Goal: Task Accomplishment & Management: Complete application form

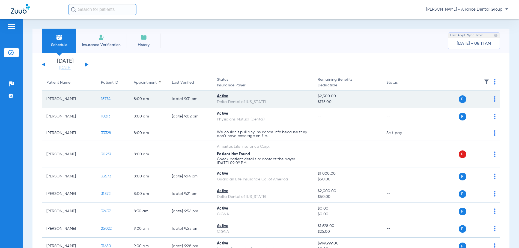
click at [494, 99] on img at bounding box center [495, 98] width 2 height 5
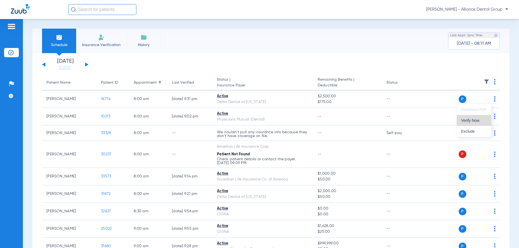
click at [465, 120] on span "Verify Now" at bounding box center [474, 121] width 26 height 4
drag, startPoint x: 105, startPoint y: 42, endPoint x: 66, endPoint y: 47, distance: 38.6
click at [105, 42] on li "Insurance Verification" at bounding box center [101, 41] width 51 height 25
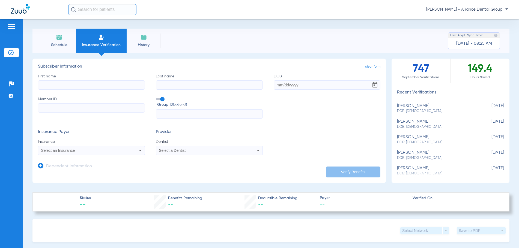
click at [58, 87] on input "First name" at bounding box center [91, 85] width 107 height 9
type input "[PERSON_NAME]"
type input "[DATE]"
click at [43, 109] on input "Member ID" at bounding box center [91, 107] width 107 height 9
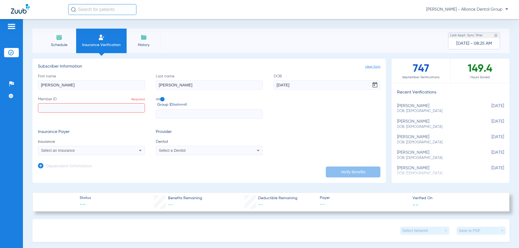
click at [64, 106] on input "Member ID Required" at bounding box center [91, 107] width 107 height 9
paste input "804426954"
type input "804426954"
click at [52, 152] on span "Select an Insurance" at bounding box center [58, 151] width 34 height 4
type input "BCBS of IL"
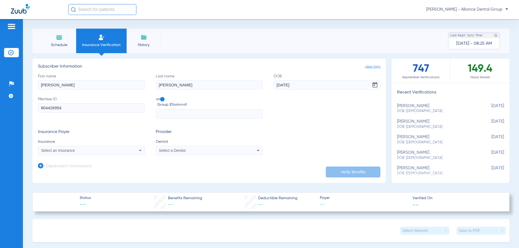
click at [219, 152] on div "Select a Dentist" at bounding box center [199, 151] width 81 height 4
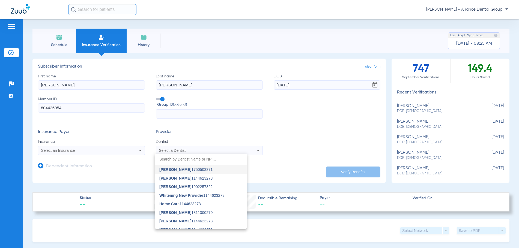
click at [173, 148] on div at bounding box center [259, 124] width 519 height 248
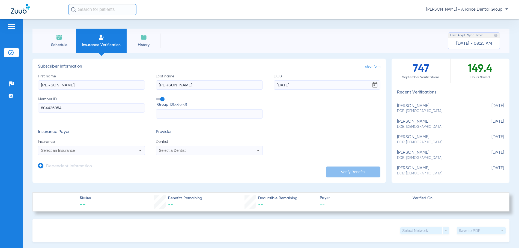
click at [168, 151] on span "Select a Dentist" at bounding box center [172, 151] width 27 height 4
type input "jyo"
click at [168, 170] on span "[PERSON_NAME]" at bounding box center [175, 170] width 32 height 4
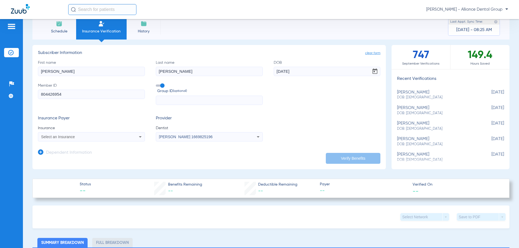
scroll to position [27, 0]
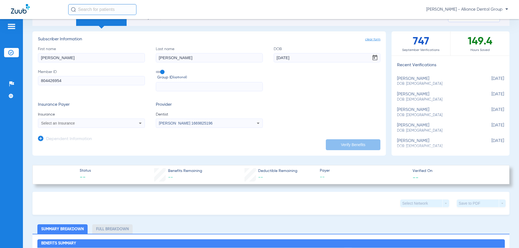
click at [69, 122] on span "Select an Insurance" at bounding box center [58, 123] width 34 height 4
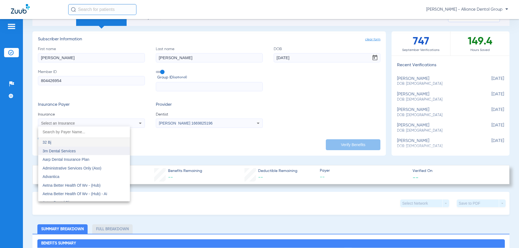
scroll to position [82, 0]
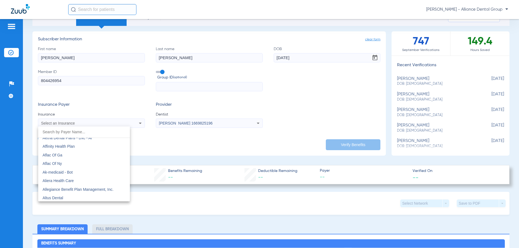
click at [52, 123] on div at bounding box center [259, 124] width 519 height 248
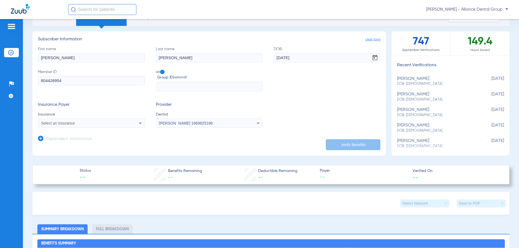
click at [52, 123] on span "Select an Insurance" at bounding box center [58, 123] width 34 height 4
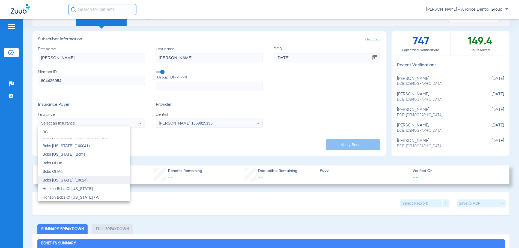
scroll to position [0, 0]
type input "BC"
click at [53, 123] on div at bounding box center [259, 124] width 519 height 248
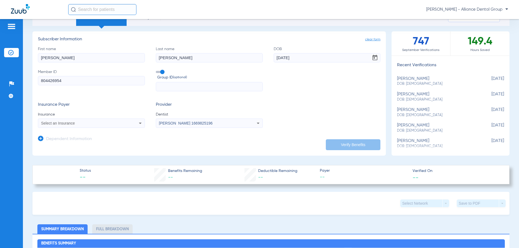
click at [63, 122] on span "Select an Insurance" at bounding box center [58, 123] width 34 height 4
type input "d"
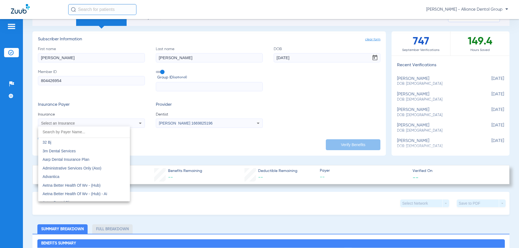
click at [58, 123] on div at bounding box center [259, 124] width 519 height 248
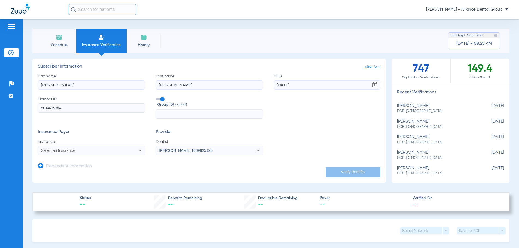
drag, startPoint x: 303, startPoint y: 84, endPoint x: 210, endPoint y: 94, distance: 93.9
click at [211, 94] on div "First name [PERSON_NAME] Last name [PERSON_NAME] [DEMOGRAPHIC_DATA] Member ID 8…" at bounding box center [209, 96] width 343 height 45
drag, startPoint x: 188, startPoint y: 82, endPoint x: 135, endPoint y: 89, distance: 53.2
click at [135, 89] on div "First name [PERSON_NAME] Last name DOB Required Member ID 804426954 Group ID (o…" at bounding box center [209, 96] width 343 height 45
drag, startPoint x: 85, startPoint y: 87, endPoint x: 15, endPoint y: 87, distance: 69.4
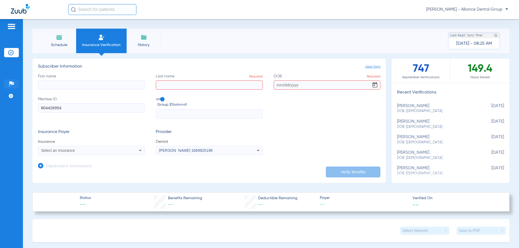
click at [15, 87] on div "Patients Insurance Verification Setup Help Center Settings Schedule Insurance V…" at bounding box center [259, 143] width 519 height 248
drag, startPoint x: 69, startPoint y: 108, endPoint x: -9, endPoint y: 111, distance: 77.6
click at [0, 111] on html "[PERSON_NAME] - Alliance Dental Group Patients Insurance Verification Setup Hel…" at bounding box center [259, 124] width 519 height 248
drag, startPoint x: 212, startPoint y: 150, endPoint x: 180, endPoint y: 154, distance: 31.9
click at [180, 155] on mat-select "[PERSON_NAME] 1669825196" at bounding box center [209, 150] width 107 height 9
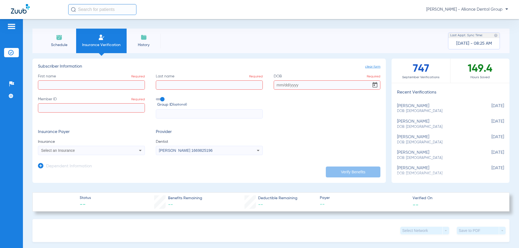
click at [220, 147] on mat-select "[PERSON_NAME] 1669825196" at bounding box center [209, 150] width 107 height 9
drag, startPoint x: 213, startPoint y: 148, endPoint x: 114, endPoint y: 153, distance: 99.5
click at [115, 153] on div "Insurance Payer Insurance Select an Insurance Provider Dentist [PERSON_NAME] 16…" at bounding box center [209, 143] width 343 height 26
click at [207, 149] on span "[PERSON_NAME] 1669825196" at bounding box center [186, 151] width 54 height 4
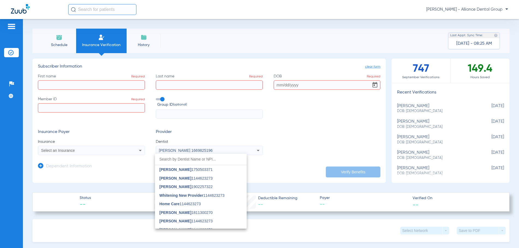
scroll to position [152, 0]
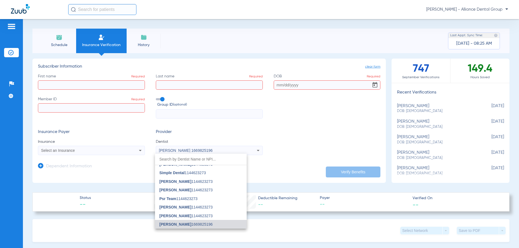
click at [214, 151] on div at bounding box center [259, 124] width 519 height 248
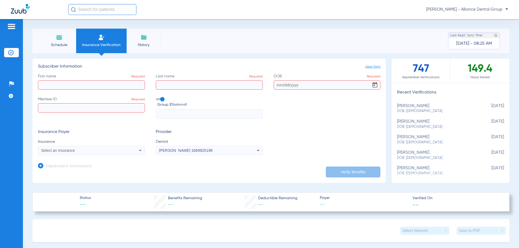
drag, startPoint x: 214, startPoint y: 151, endPoint x: 154, endPoint y: 152, distance: 59.5
click at [153, 152] on div "Insurance Payer Insurance Select an Insurance Provider Dentist [PERSON_NAME] 16…" at bounding box center [209, 143] width 343 height 26
click at [168, 161] on app-dependent-form "Dependent Information" at bounding box center [209, 164] width 343 height 18
click at [58, 39] on img at bounding box center [59, 37] width 7 height 7
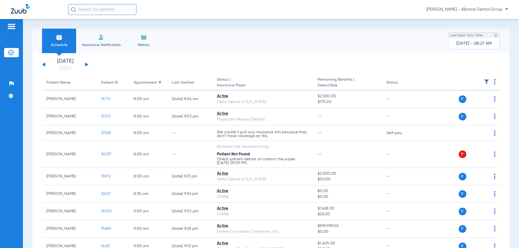
click at [433, 48] on div "Schedule Insurance Verification History Last Appt. Sync Time: [DATE] - 08:27 AM" at bounding box center [270, 41] width 477 height 25
